Goal: Navigation & Orientation: Find specific page/section

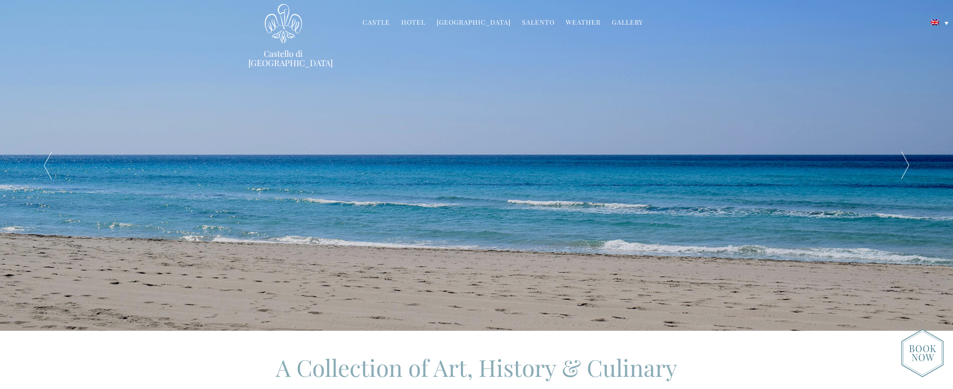
click at [926, 361] on img at bounding box center [922, 353] width 42 height 48
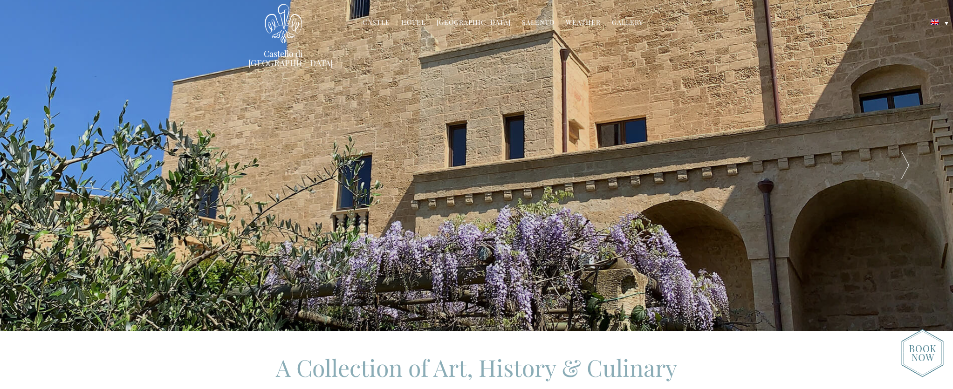
click at [425, 24] on link "Hotel" at bounding box center [413, 23] width 24 height 11
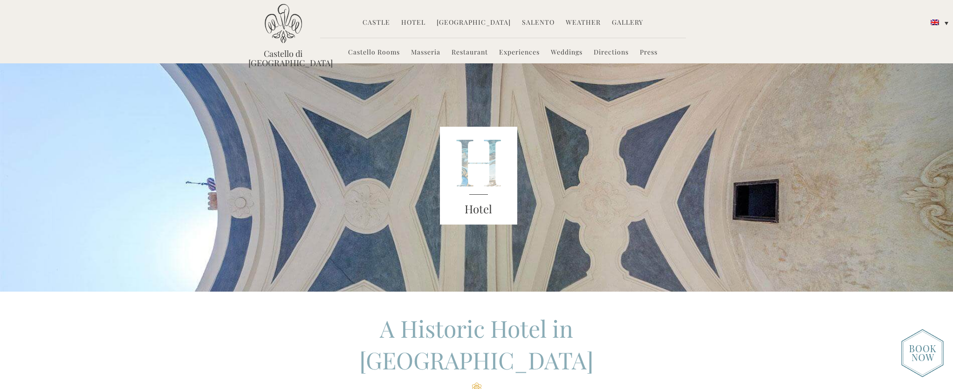
click at [389, 23] on link "Castle" at bounding box center [375, 23] width 27 height 11
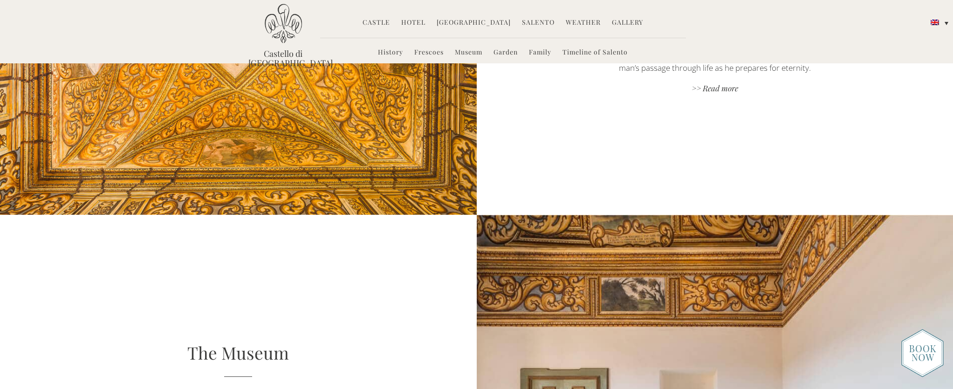
scroll to position [1208, 0]
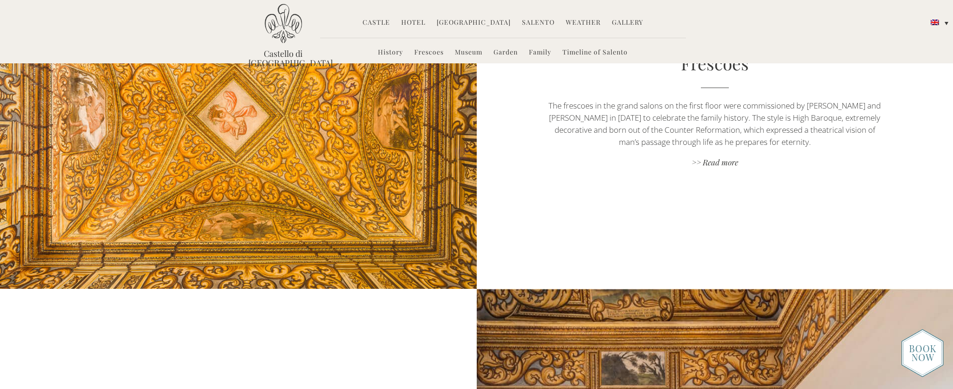
click at [612, 22] on link "Gallery" at bounding box center [627, 23] width 31 height 11
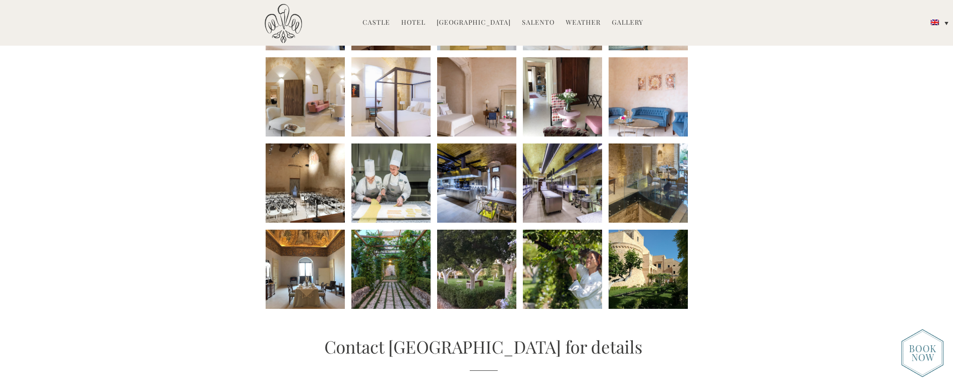
scroll to position [393, 0]
